Goal: Register for event/course

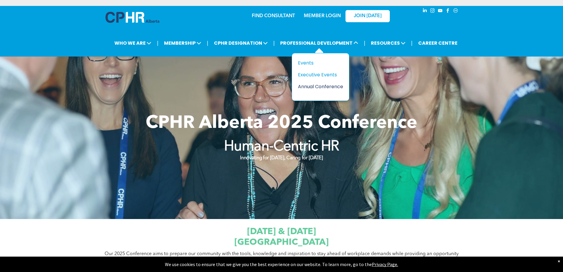
click at [311, 87] on div "Annual Conference" at bounding box center [318, 86] width 41 height 7
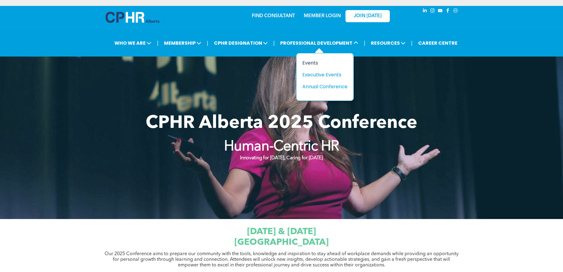
click at [316, 63] on div "Events" at bounding box center [322, 62] width 41 height 7
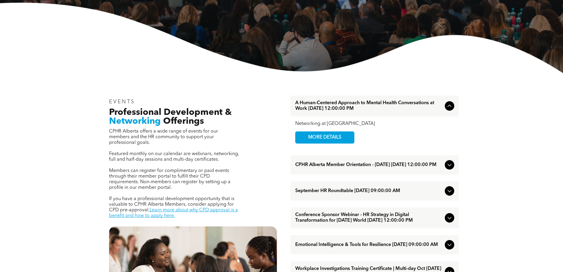
scroll to position [148, 0]
